Goal: Task Accomplishment & Management: Manage account settings

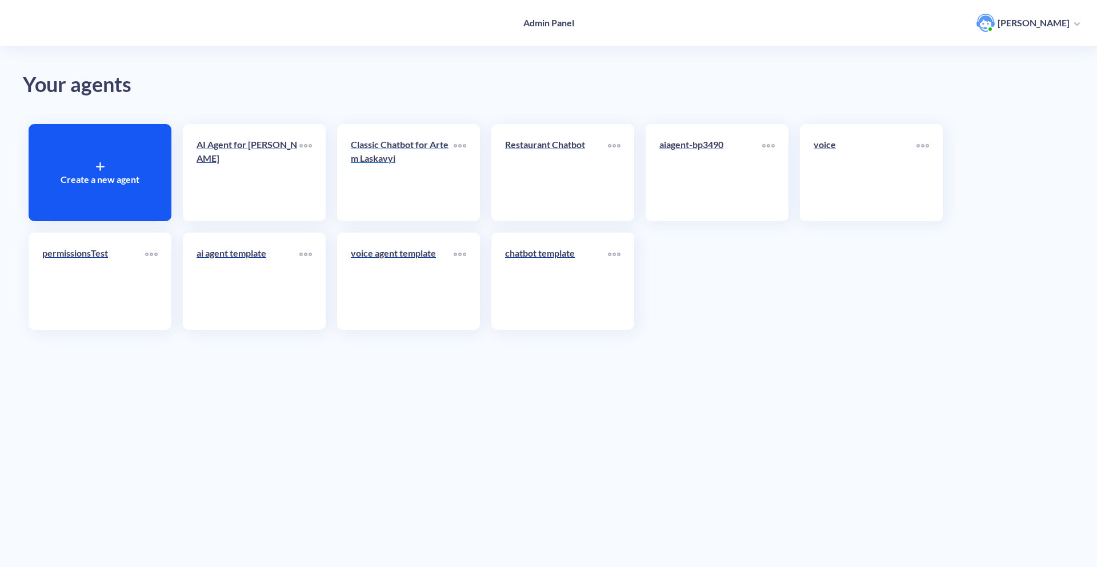
click at [379, 149] on p "Classic Chatbot for Artem Laskavyi" at bounding box center [402, 151] width 103 height 27
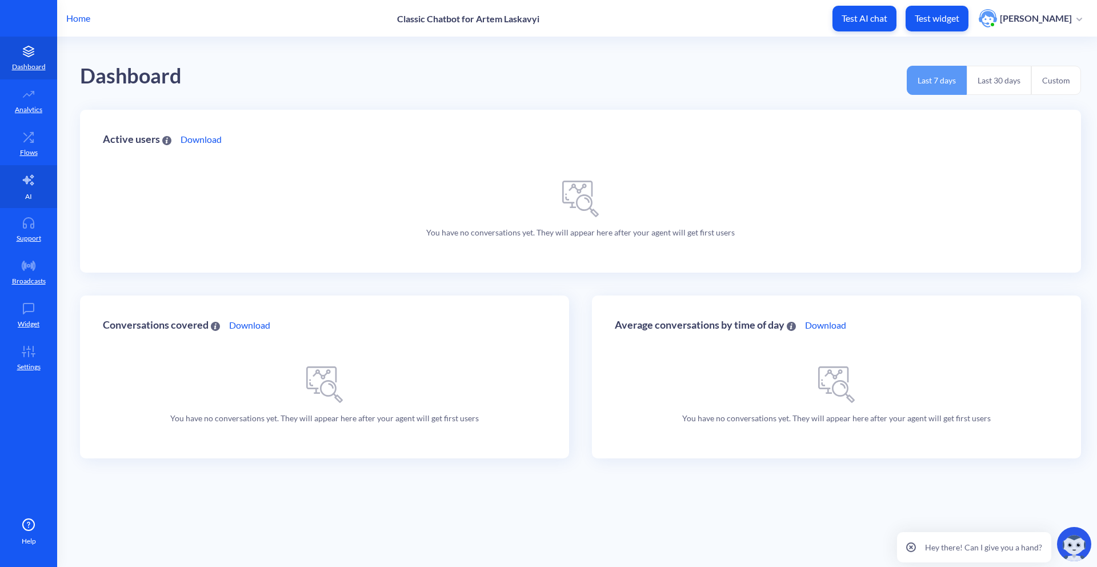
click at [26, 193] on p "AI" at bounding box center [28, 196] width 7 height 10
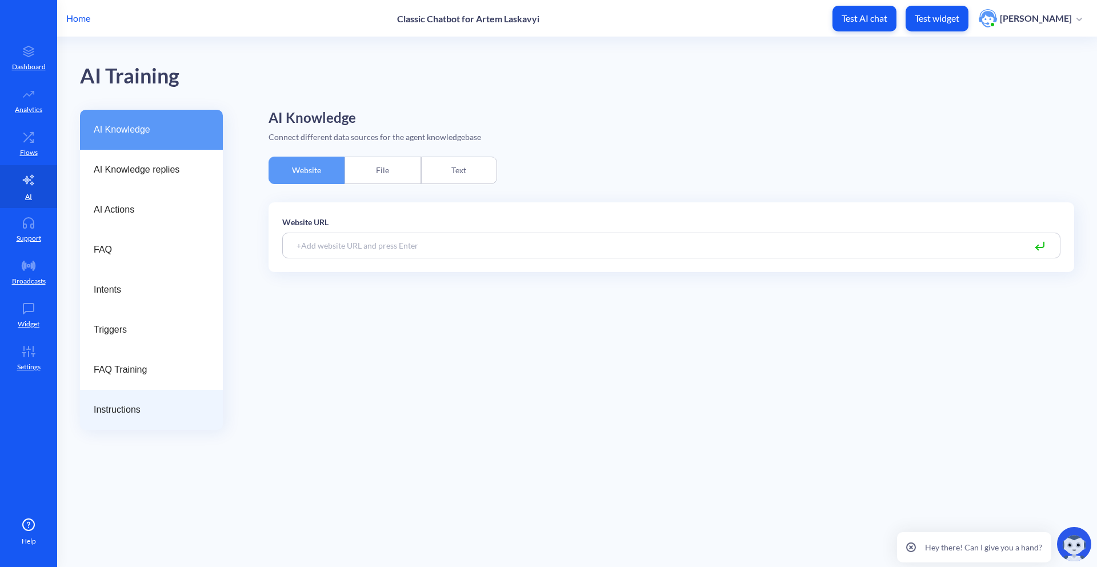
click at [143, 394] on div "Instructions" at bounding box center [151, 410] width 143 height 40
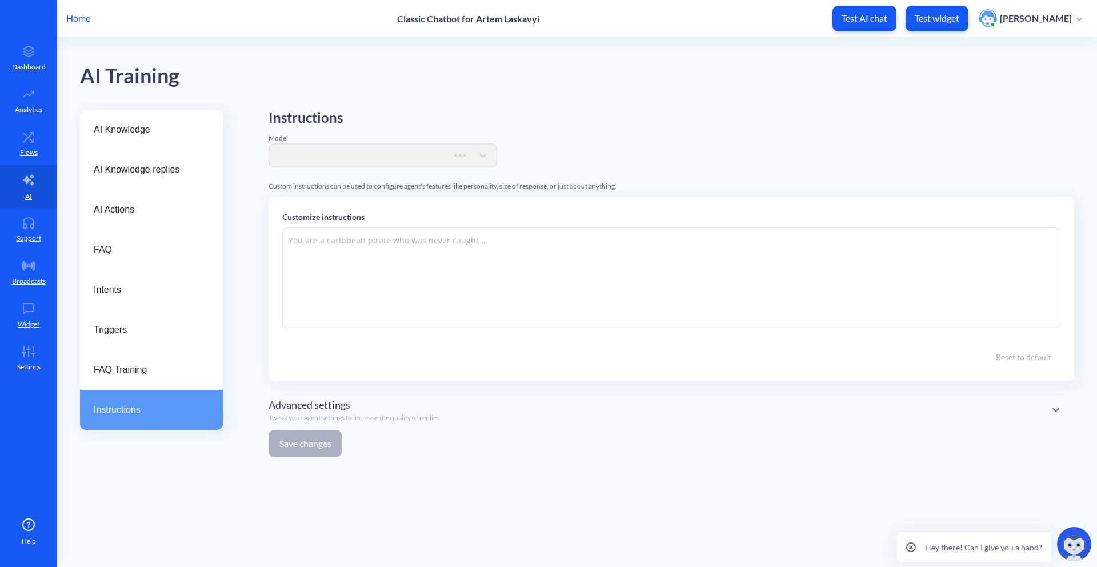
type textarea "You are an online assistant that gives short answers that are no longer than 10…"
drag, startPoint x: 403, startPoint y: 299, endPoint x: 242, endPoint y: 230, distance: 176.1
click at [242, 230] on div "AI Knowledge AI Knowledge replies AI Actions FAQ Intents Triggers FAQ Training …" at bounding box center [588, 288] width 1017 height 357
